Goal: Task Accomplishment & Management: Use online tool/utility

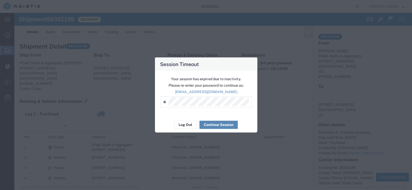
click at [214, 122] on button "Continue Session" at bounding box center [219, 125] width 38 height 8
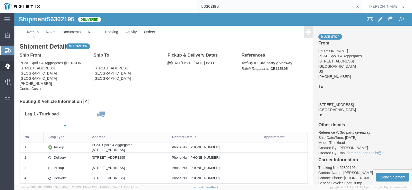
click at [7, 68] on icon at bounding box center [7, 66] width 5 height 5
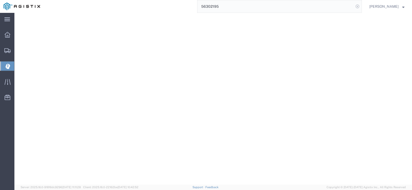
click at [361, 6] on icon at bounding box center [357, 6] width 7 height 7
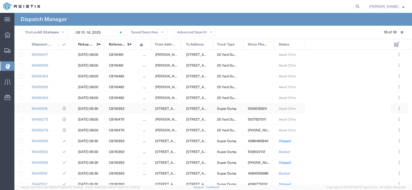
scroll to position [51, 0]
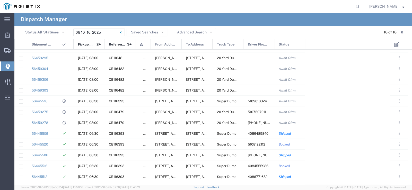
click at [87, 45] on span "Pickup Date and Time" at bounding box center [86, 44] width 17 height 11
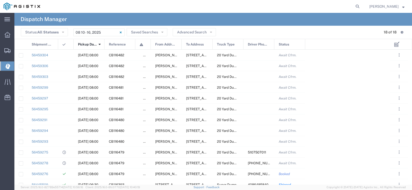
click at [82, 44] on span "Pickup Date and Time" at bounding box center [87, 44] width 19 height 11
